Goal: Task Accomplishment & Management: Use online tool/utility

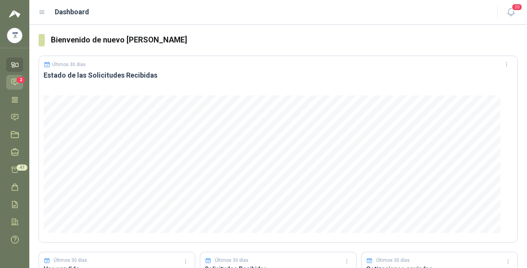
click at [16, 79] on icon at bounding box center [15, 82] width 8 height 8
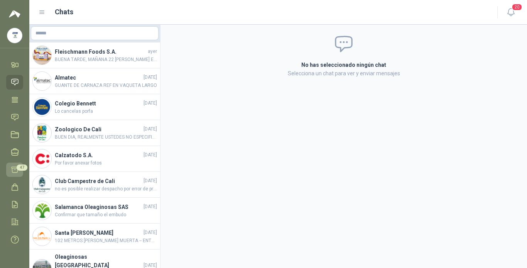
click at [12, 169] on icon at bounding box center [15, 170] width 7 height 6
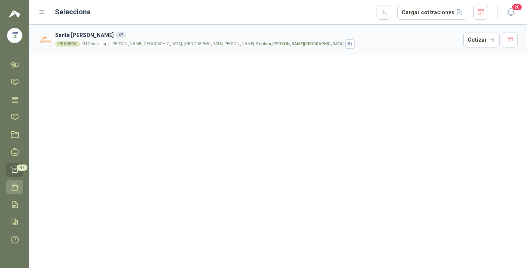
click at [17, 186] on icon at bounding box center [15, 187] width 8 height 8
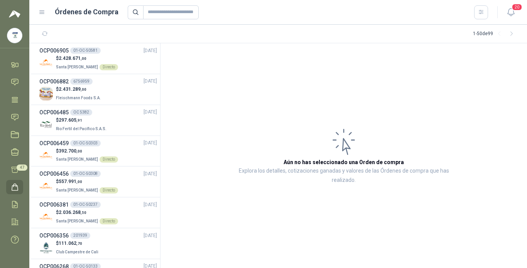
click at [13, 185] on icon at bounding box center [15, 186] width 6 height 7
click at [126, 52] on div "OCP006905 01-OC-50581 [DATE]" at bounding box center [98, 50] width 118 height 8
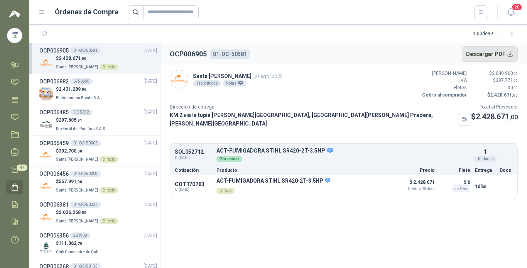
click at [398, 53] on button "Descargar PDF" at bounding box center [489, 53] width 56 height 15
click at [104, 91] on div "$ 2.431.289 ,00 [PERSON_NAME] Foods S.A." at bounding box center [98, 94] width 118 height 16
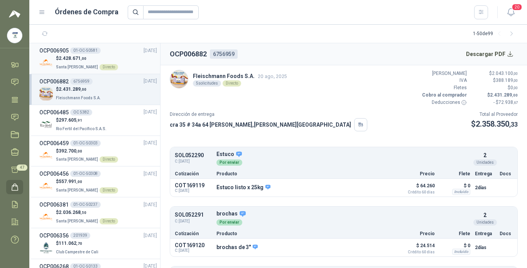
click at [101, 53] on div "OCP006905 01-OC-50581 [DATE]" at bounding box center [98, 50] width 118 height 8
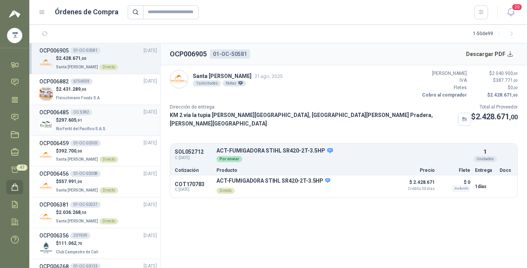
click at [114, 119] on div "$ 297.605 ,91 Rio Fertil del Pacífico S.A.S." at bounding box center [98, 124] width 118 height 16
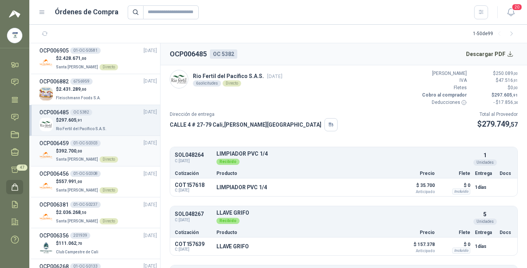
click at [116, 148] on div "$ 392.700 ,00 Santa [PERSON_NAME] Directo" at bounding box center [98, 155] width 118 height 16
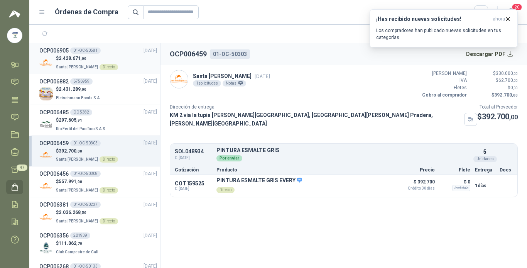
click at [105, 54] on div "OCP006905 01-OC-50581 [DATE]" at bounding box center [98, 50] width 118 height 8
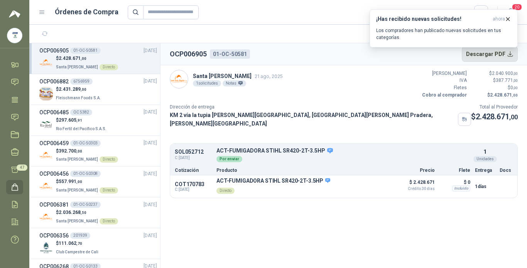
click at [398, 54] on button "Descargar PDF" at bounding box center [489, 53] width 56 height 15
